Goal: Transaction & Acquisition: Purchase product/service

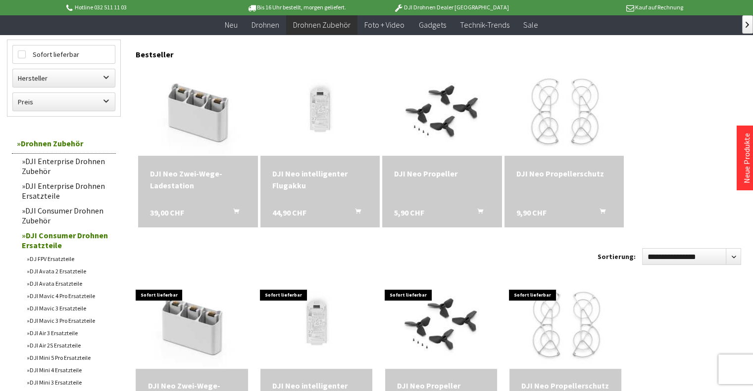
scroll to position [247, 0]
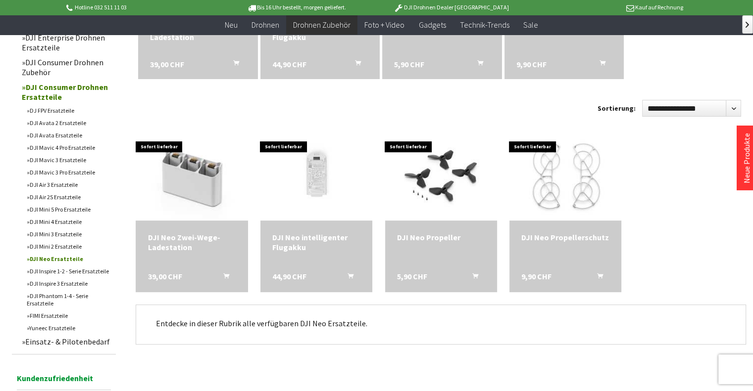
click at [44, 247] on link "DJI Mini 2 Ersatzteile" at bounding box center [69, 246] width 94 height 12
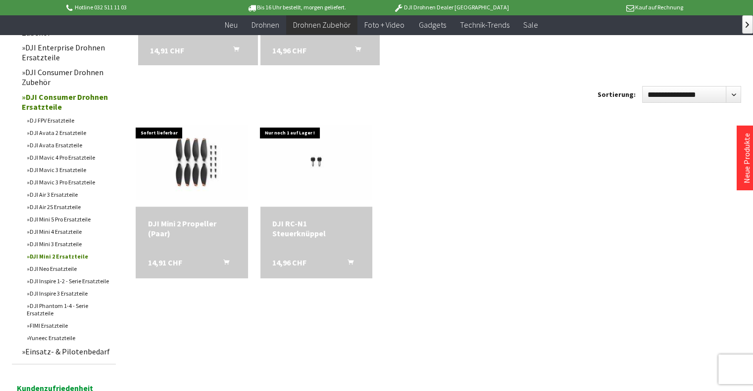
scroll to position [247, 0]
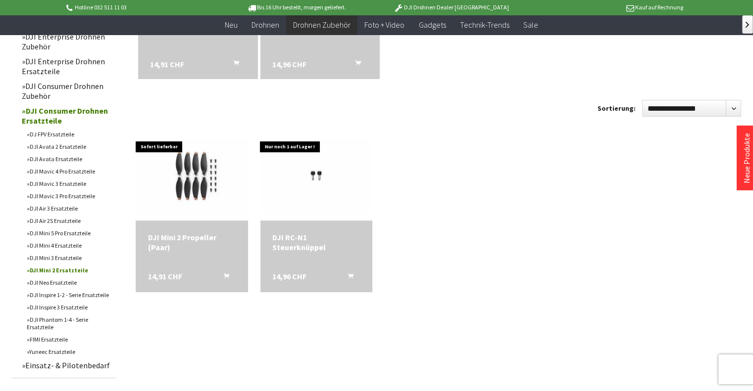
click at [45, 256] on link "DJI Mini 3 Ersatzteile" at bounding box center [69, 258] width 94 height 12
